Goal: Information Seeking & Learning: Learn about a topic

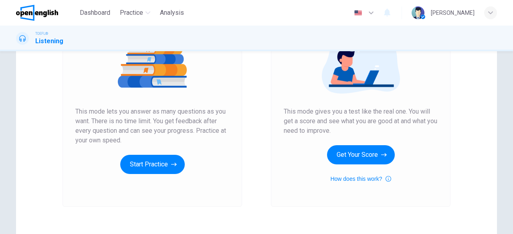
scroll to position [112, 0]
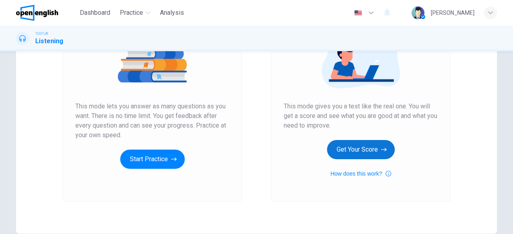
click at [358, 151] on button "Get Your Score" at bounding box center [361, 149] width 68 height 19
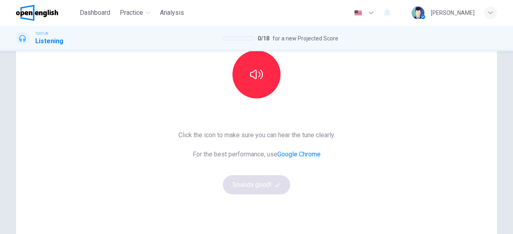
scroll to position [93, 0]
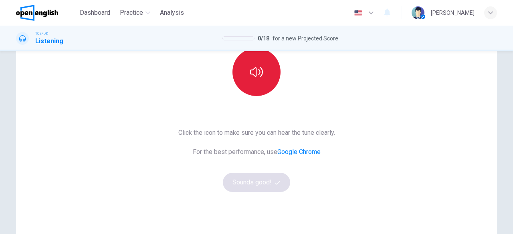
click at [258, 73] on icon "button" at bounding box center [256, 72] width 13 height 10
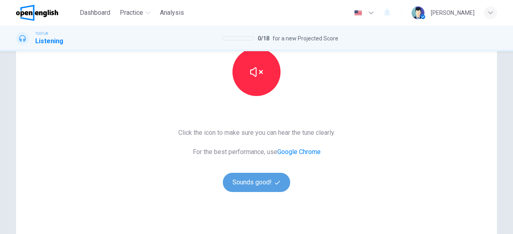
click at [253, 185] on button "Sounds good!" at bounding box center [256, 182] width 67 height 19
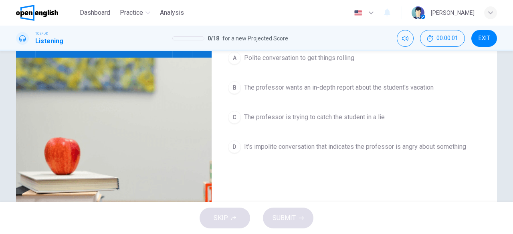
scroll to position [9, 0]
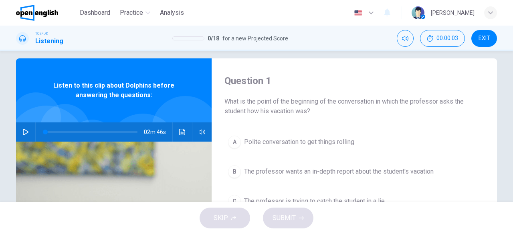
click at [25, 132] on icon "button" at bounding box center [25, 132] width 6 height 6
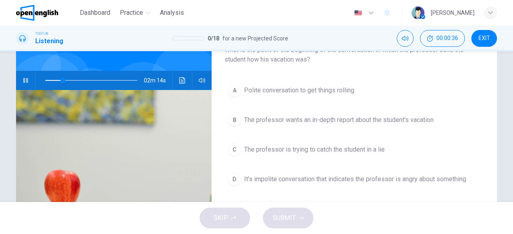
scroll to position [62, 0]
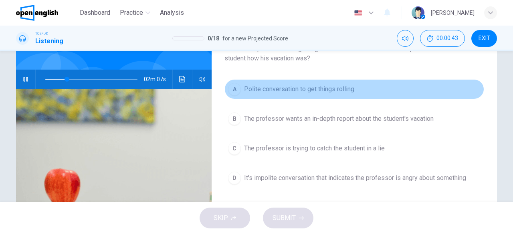
click at [314, 91] on span "Polite conversation to get things rolling" at bounding box center [299, 89] width 110 height 10
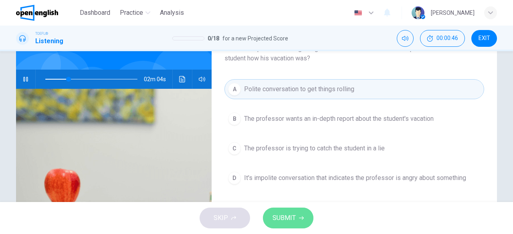
click at [278, 219] on span "SUBMIT" at bounding box center [283, 218] width 23 height 11
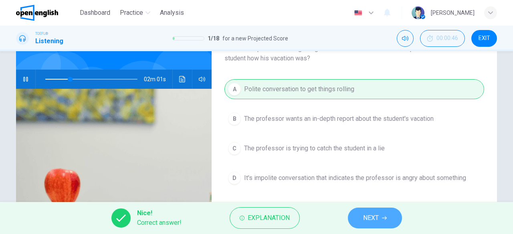
click at [375, 217] on span "NEXT" at bounding box center [371, 218] width 16 height 11
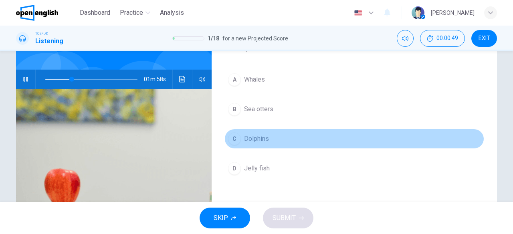
click at [254, 136] on span "Dolphins" at bounding box center [256, 139] width 25 height 10
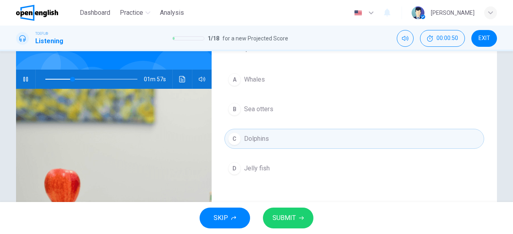
click at [284, 213] on span "SUBMIT" at bounding box center [283, 218] width 23 height 11
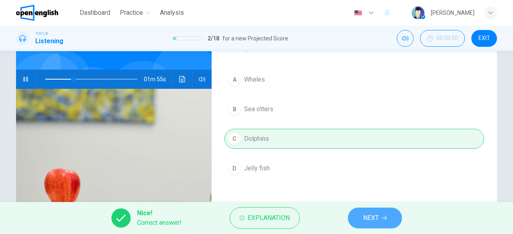
click at [370, 218] on span "NEXT" at bounding box center [371, 218] width 16 height 11
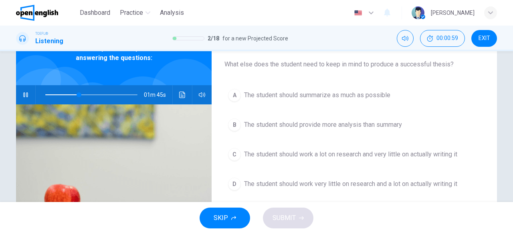
scroll to position [48, 0]
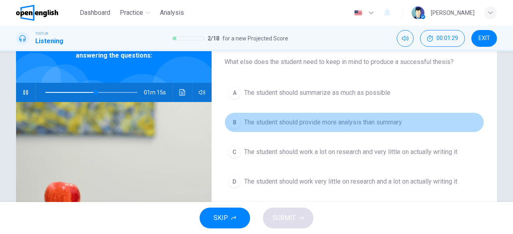
click at [386, 116] on button "B The student should provide more analysis than summary" at bounding box center [354, 123] width 260 height 20
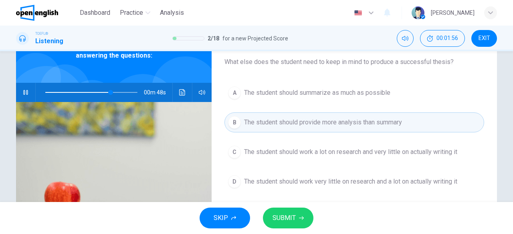
click at [397, 155] on span "The student should work a lot on research and very little on actually writing it" at bounding box center [350, 152] width 213 height 10
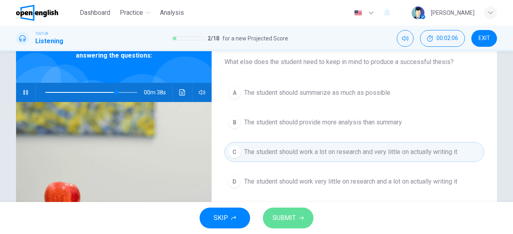
click at [284, 226] on button "SUBMIT" at bounding box center [288, 218] width 50 height 21
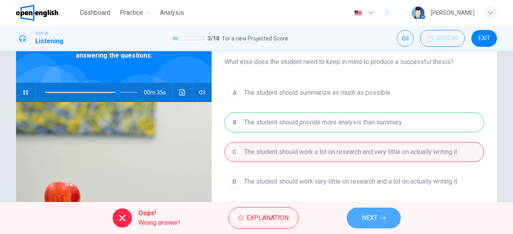
click at [388, 225] on button "NEXT" at bounding box center [373, 218] width 54 height 21
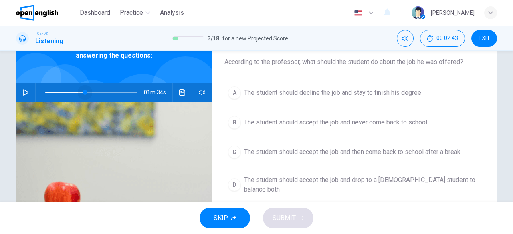
click at [83, 88] on span at bounding box center [91, 92] width 92 height 11
click at [23, 95] on icon "button" at bounding box center [26, 92] width 6 height 6
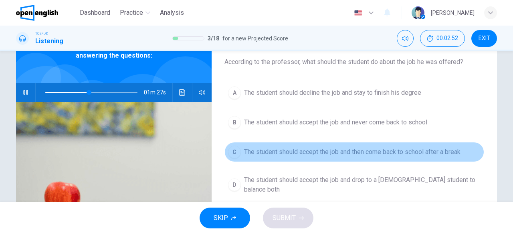
click at [318, 158] on button "C The student should accept the job and then come back to school after a break" at bounding box center [354, 152] width 260 height 20
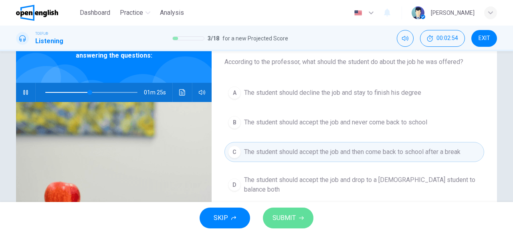
click at [283, 223] on span "SUBMIT" at bounding box center [283, 218] width 23 height 11
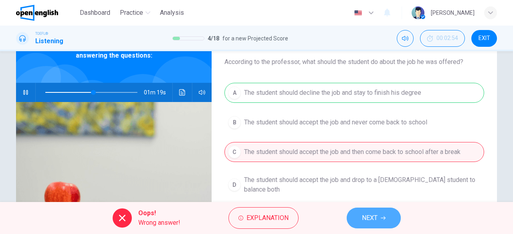
type input "**"
click at [386, 223] on button "NEXT" at bounding box center [373, 218] width 54 height 21
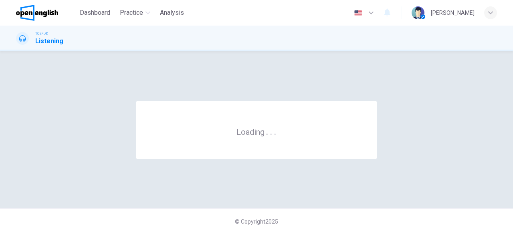
scroll to position [0, 0]
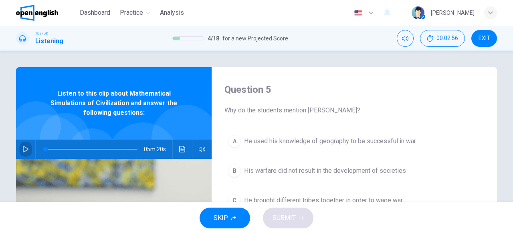
click at [24, 151] on icon "button" at bounding box center [26, 149] width 6 height 6
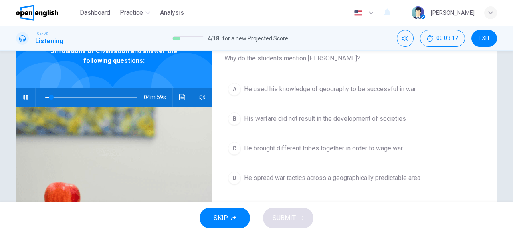
scroll to position [66, 0]
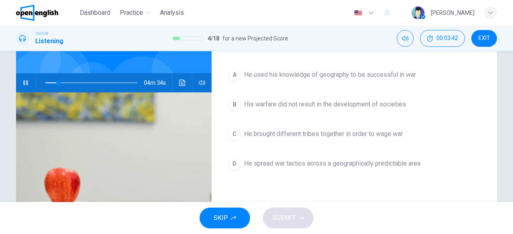
click at [275, 105] on span "His warfare did not result in the development of societies" at bounding box center [325, 105] width 162 height 10
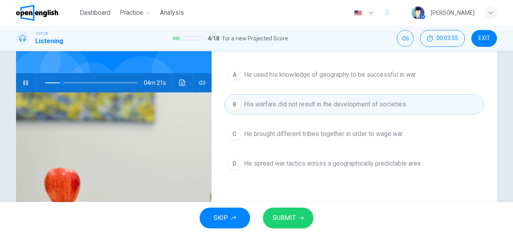
click at [26, 85] on icon "button" at bounding box center [25, 83] width 6 height 6
type input "**"
